Goal: Communication & Community: Share content

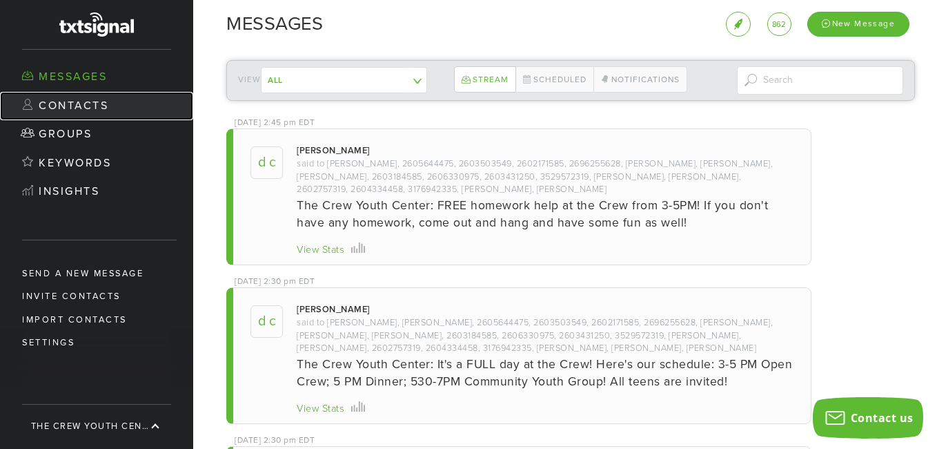
click at [69, 106] on link "Contacts" at bounding box center [96, 106] width 193 height 29
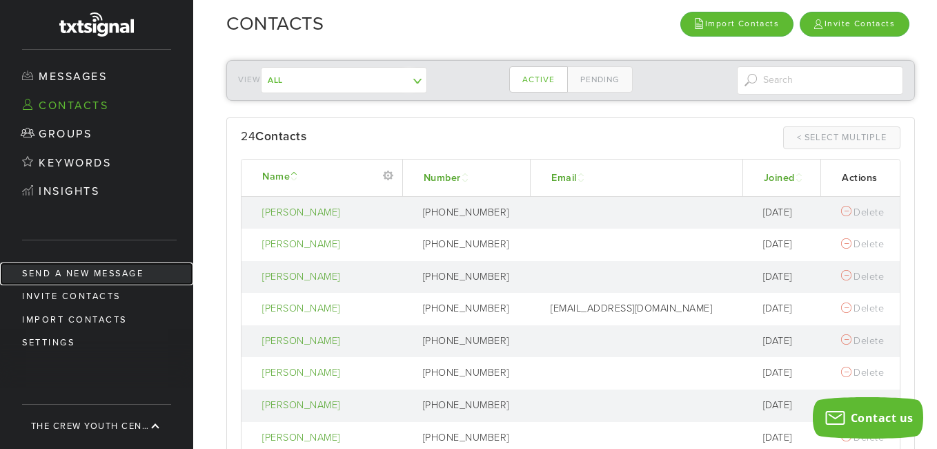
click at [97, 270] on link "Send a new message" at bounding box center [96, 273] width 193 height 23
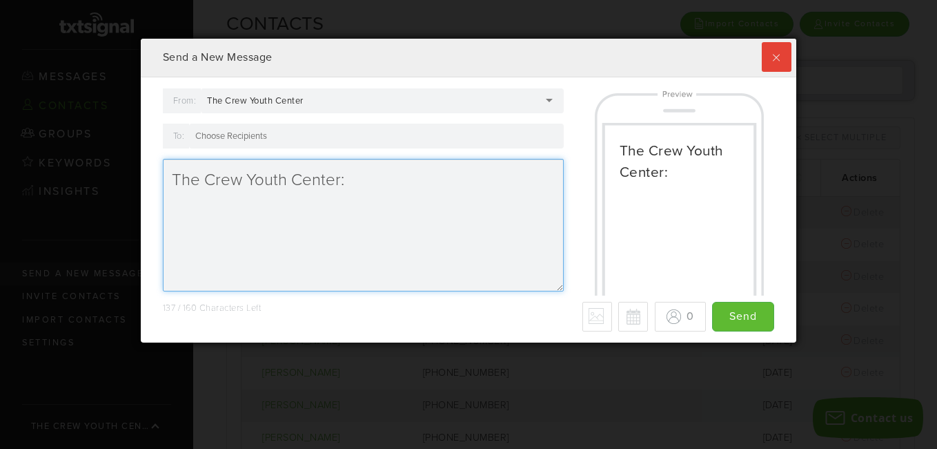
scroll to position [304, 649]
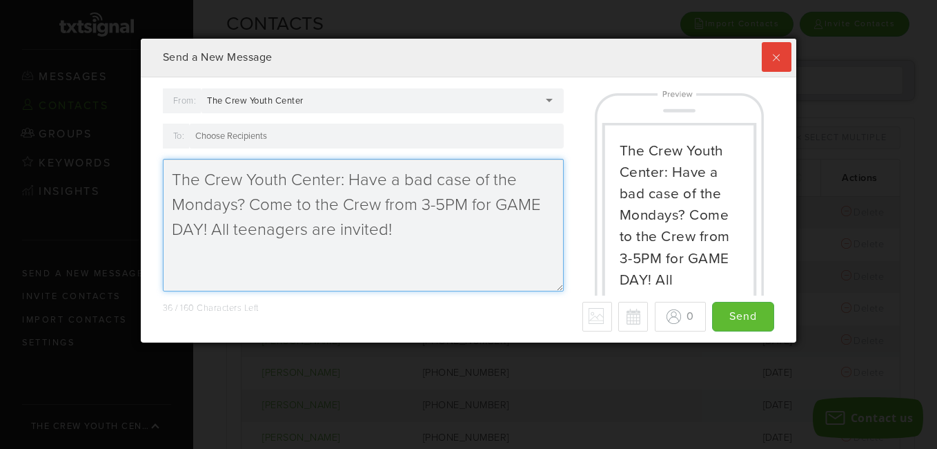
type textarea "The Crew Youth Center: Have a bad case of the Mondays? Come to the Crew from 3-…"
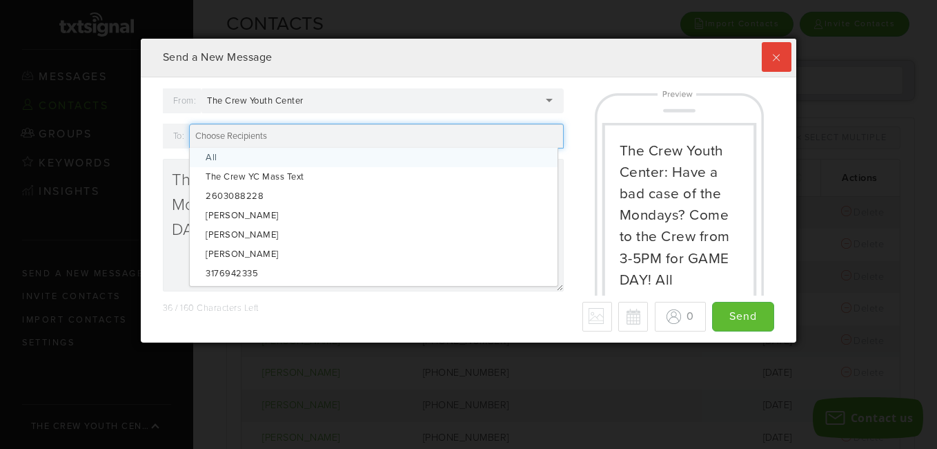
click at [262, 136] on input "To:" at bounding box center [233, 136] width 76 height 12
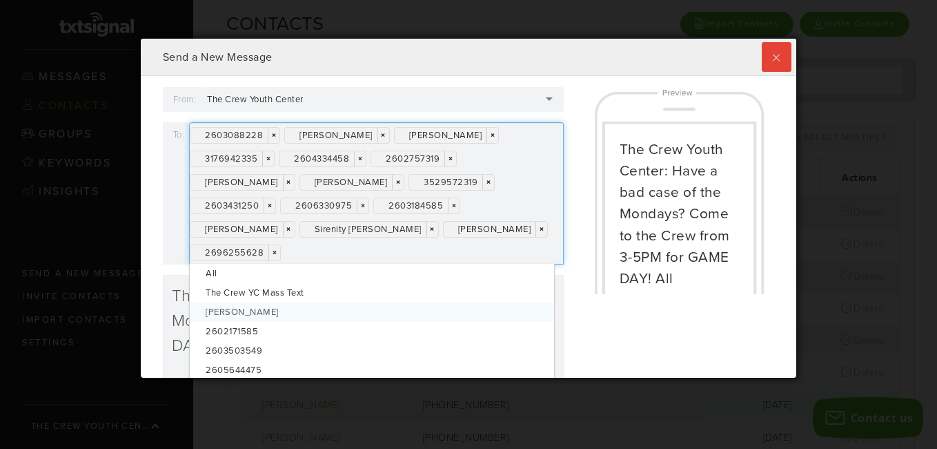
scroll to position [0, 0]
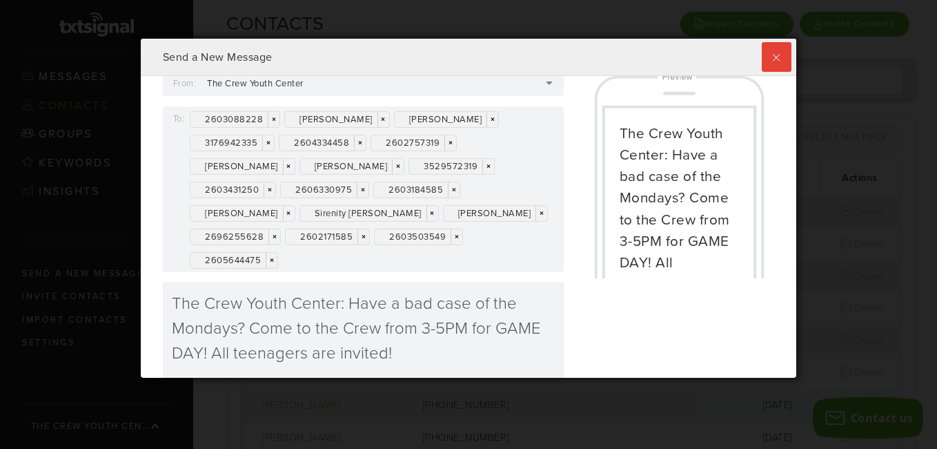
click at [574, 195] on div "The Crew Youth Center: Have a bad case of the Mondays? Come to the Crew from 3-…" at bounding box center [679, 174] width 211 height 207
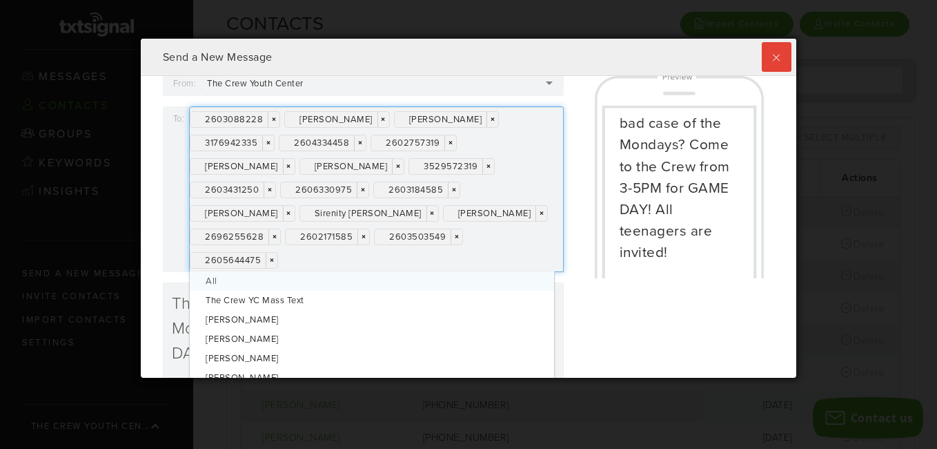
click at [471, 261] on div "2603088228 × × [PERSON_NAME] × × [PERSON_NAME] × × 3176942335 × × 2604334458 × …" at bounding box center [376, 189] width 375 height 166
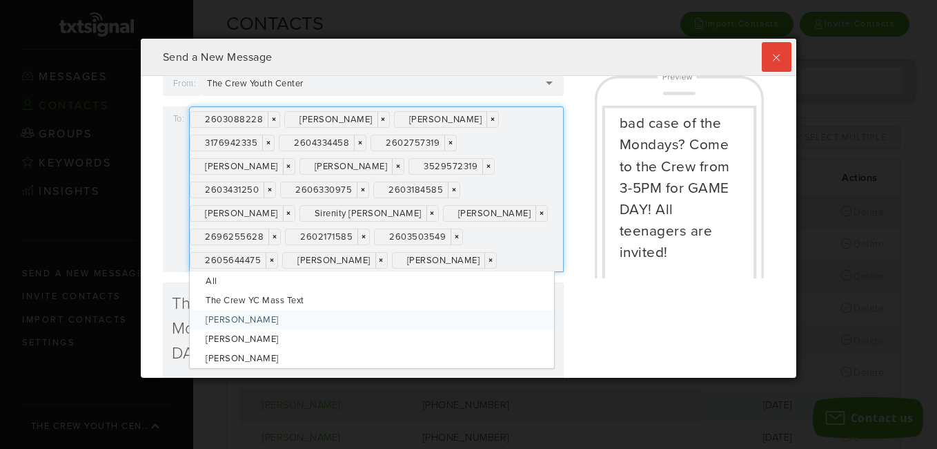
click at [592, 326] on div "From: The Crew Youth Center The Crew Youth Center The Crew Youth Center [PERSON…" at bounding box center [469, 248] width 633 height 354
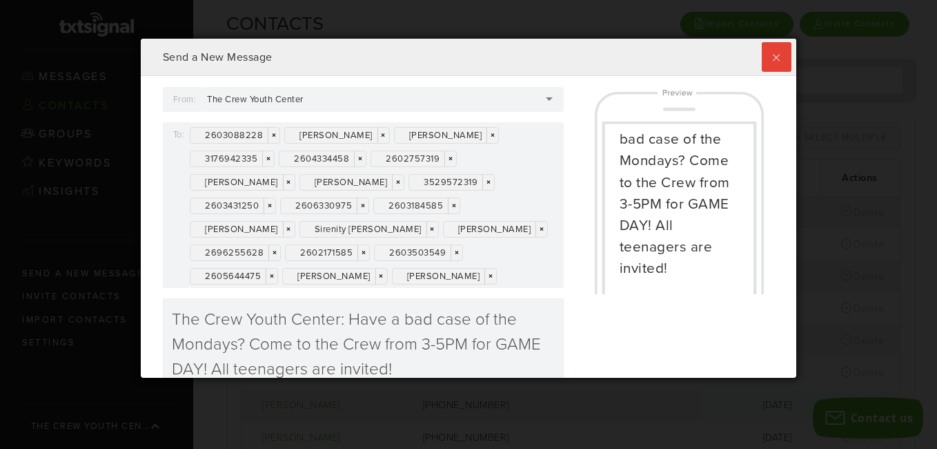
click at [562, 196] on div "From: The Crew Youth Center The Crew Youth Center The Crew Youth Center [PERSON…" at bounding box center [364, 264] width 422 height 354
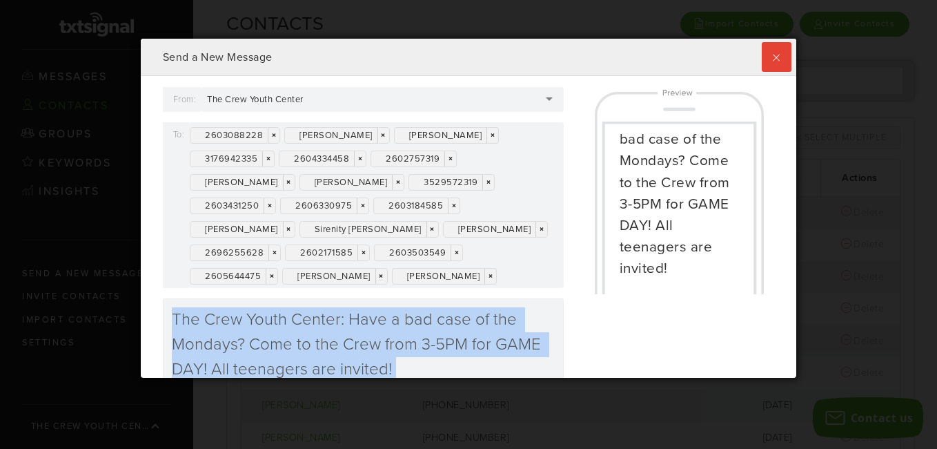
drag, startPoint x: 562, startPoint y: 196, endPoint x: 784, endPoint y: 200, distance: 222.3
click at [784, 200] on div "From: The Crew Youth Center The Crew Youth Center The Crew Youth Center [PERSON…" at bounding box center [469, 227] width 656 height 302
drag, startPoint x: 784, startPoint y: 200, endPoint x: 768, endPoint y: 215, distance: 21.5
click at [768, 215] on div "The Crew Youth Center: Have a bad case of the Mondays? Come to the Crew from 3-…" at bounding box center [679, 190] width 211 height 207
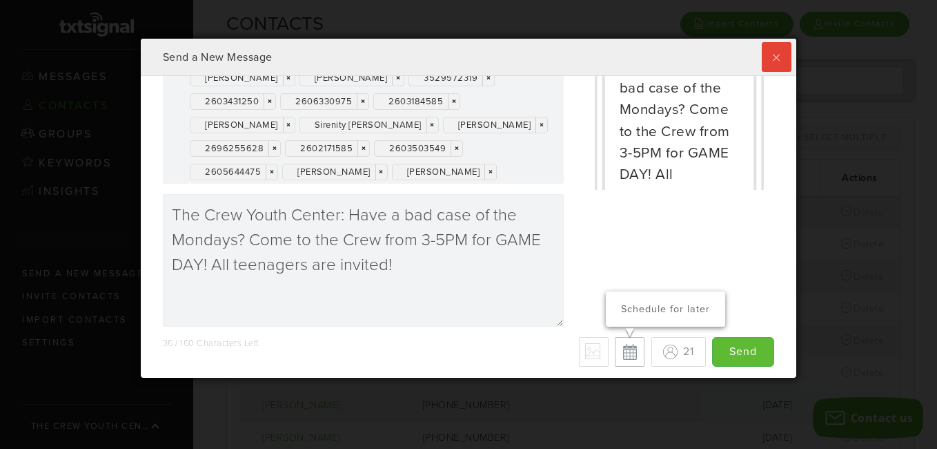
click at [617, 351] on button "Schedule for later" at bounding box center [630, 352] width 30 height 30
click at [618, 353] on button "Cancel scheduled date/time" at bounding box center [631, 353] width 30 height 30
click at [618, 353] on button "Schedule for later" at bounding box center [630, 352] width 30 height 30
type input "Save"
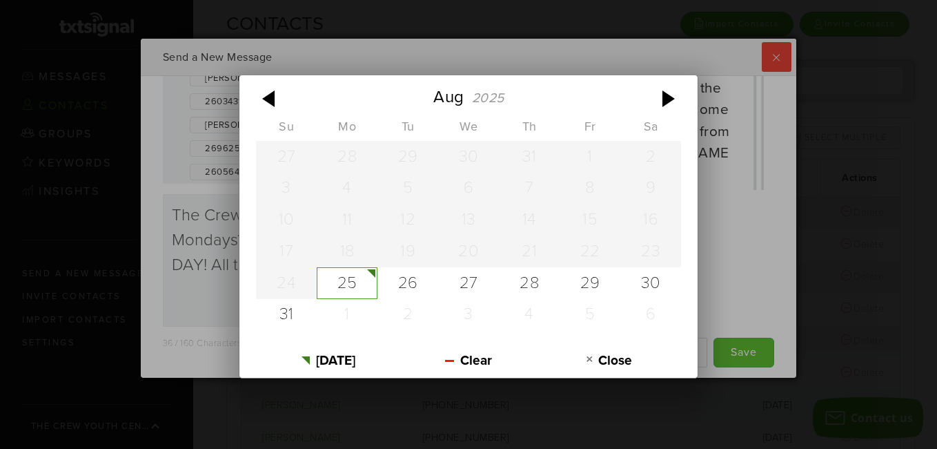
click at [475, 350] on div "[DATE] Su Mo Tu We Th Fr Sa 27 28 29 30 31 1 2 3 4 5 6 7 8 9 10 11 12 13 14 15 …" at bounding box center [550, 352] width 191 height 30
click at [355, 286] on div "25" at bounding box center [347, 283] width 61 height 32
type input "[DATE]"
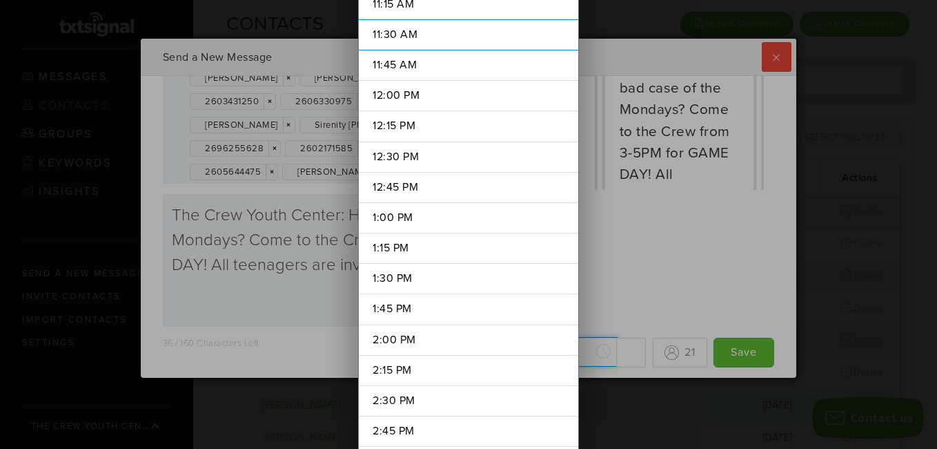
click at [536, 358] on div "[DATE] [DATE] Su Mo Tu We Th Fr Sa 27 28 29 30 31 1 2 3 4 5 6 7 8 9 10 11 12 13…" at bounding box center [550, 352] width 191 height 30
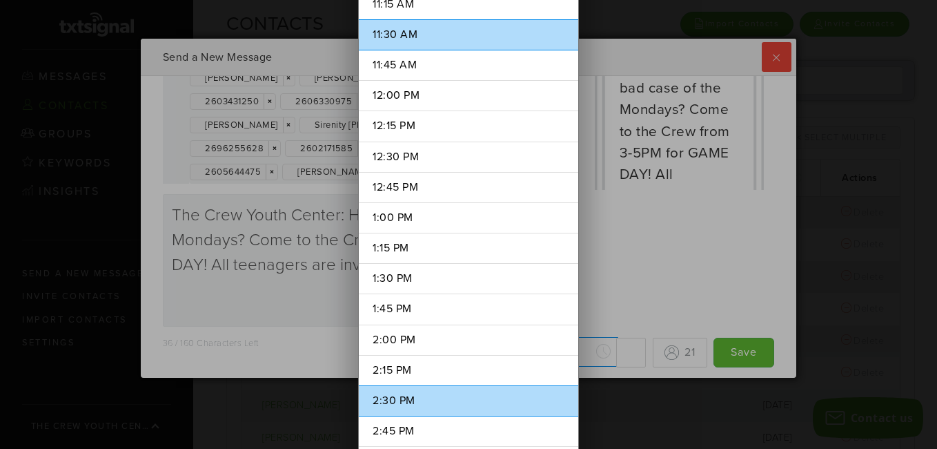
click at [414, 404] on li "2:30 PM" at bounding box center [468, 400] width 219 height 31
type input "2:30 PM"
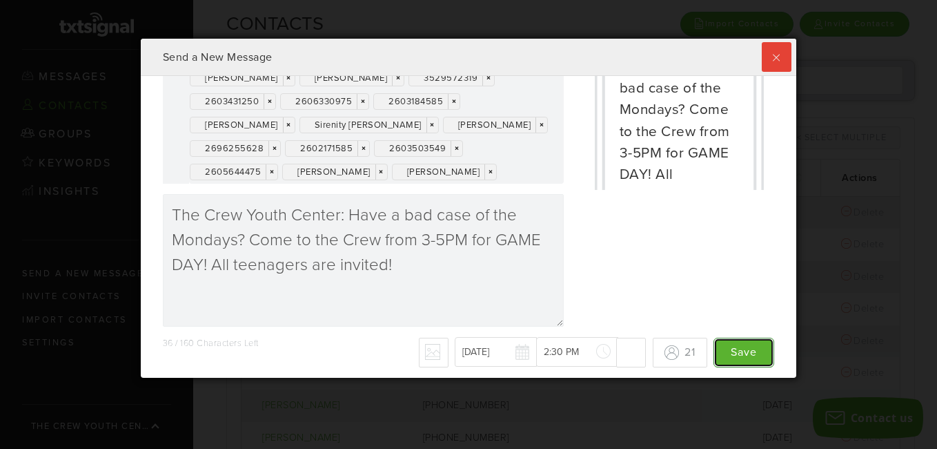
click at [727, 350] on input "Save" at bounding box center [744, 353] width 61 height 30
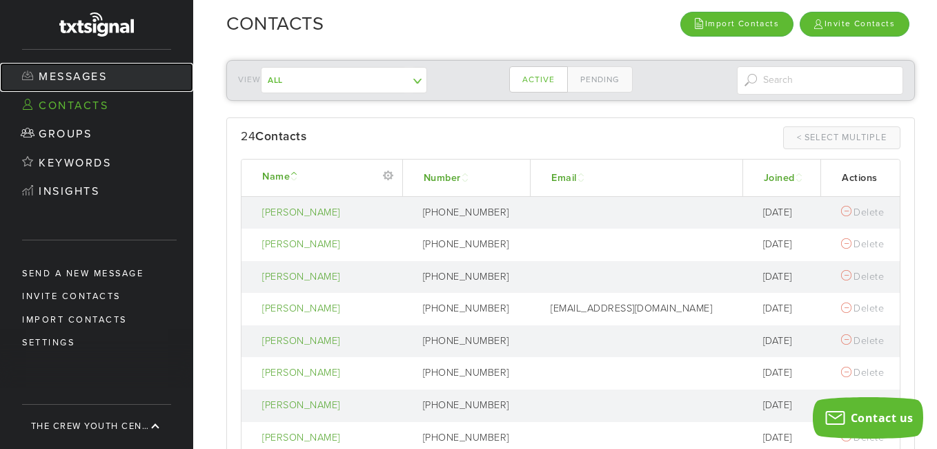
click at [83, 81] on link "Messages" at bounding box center [96, 77] width 193 height 29
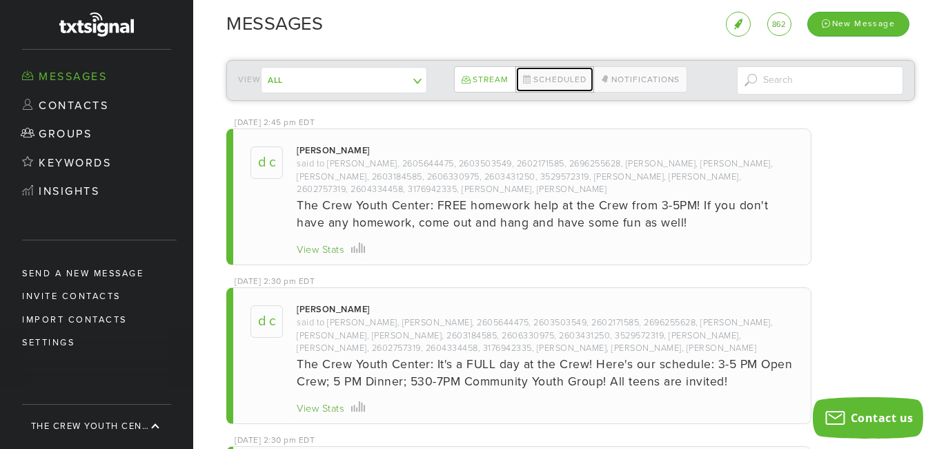
click at [542, 73] on link "Scheduled" at bounding box center [555, 79] width 79 height 26
